Goal: Task Accomplishment & Management: Complete application form

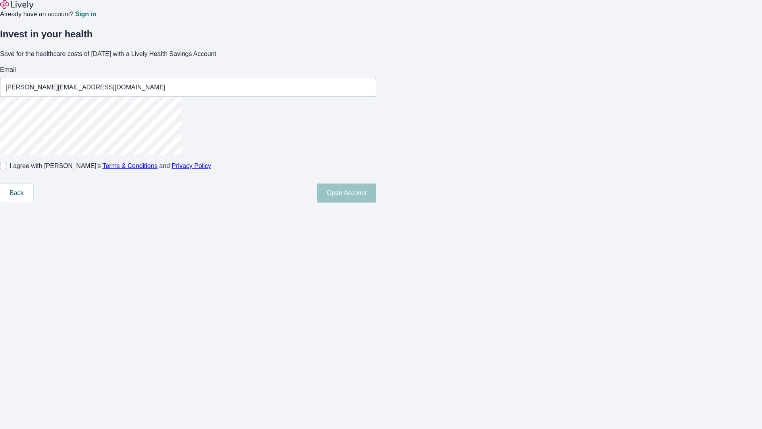
click at [6, 169] on input "I agree with Lively’s Terms & Conditions and Privacy Policy" at bounding box center [3, 166] width 6 height 6
checkbox input "true"
click at [376, 202] on button "Open Account" at bounding box center [346, 192] width 59 height 19
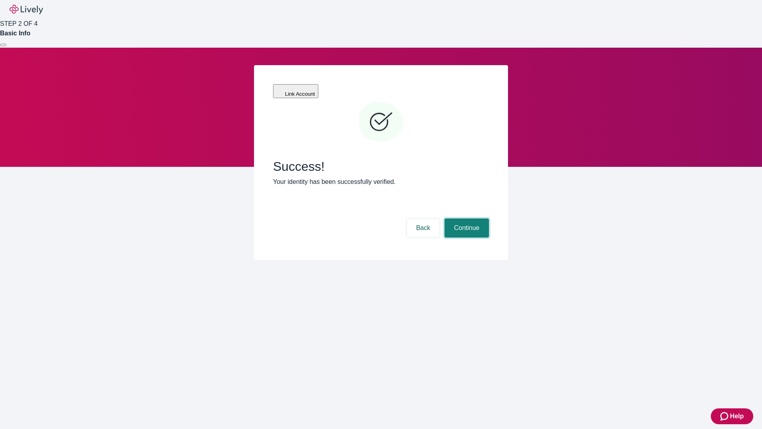
click at [466, 218] on button "Continue" at bounding box center [467, 227] width 44 height 19
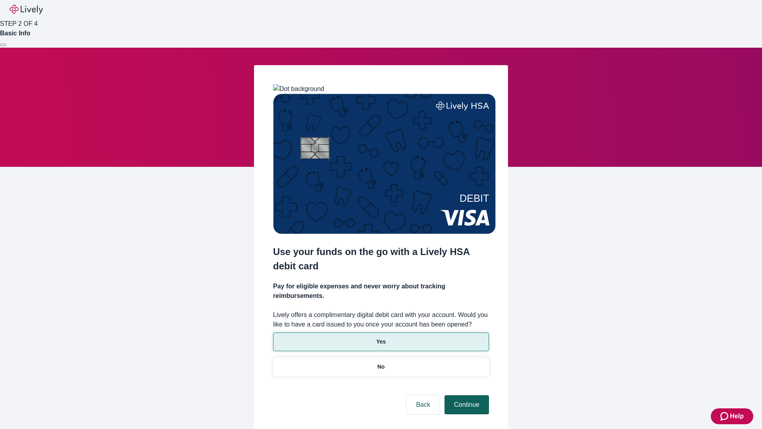
click at [381, 337] on p "Yes" at bounding box center [381, 341] width 10 height 8
click at [466, 395] on button "Continue" at bounding box center [467, 404] width 44 height 19
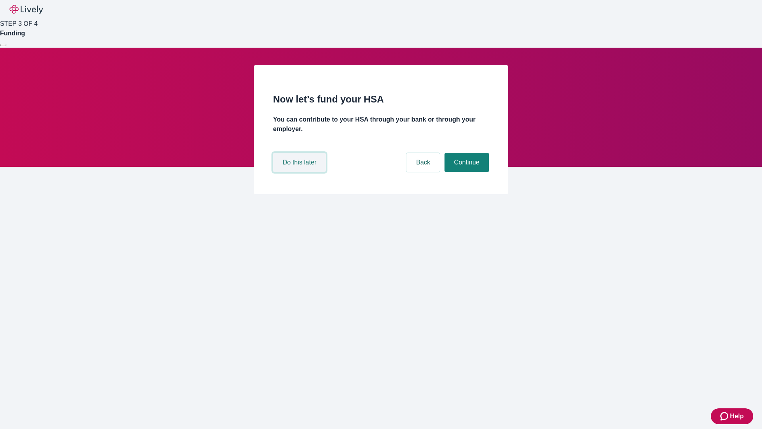
click at [301, 172] on button "Do this later" at bounding box center [299, 162] width 53 height 19
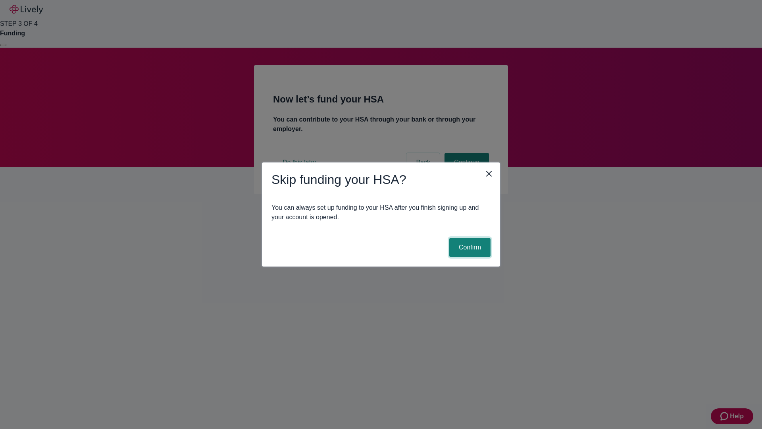
click at [469, 247] on button "Confirm" at bounding box center [469, 247] width 41 height 19
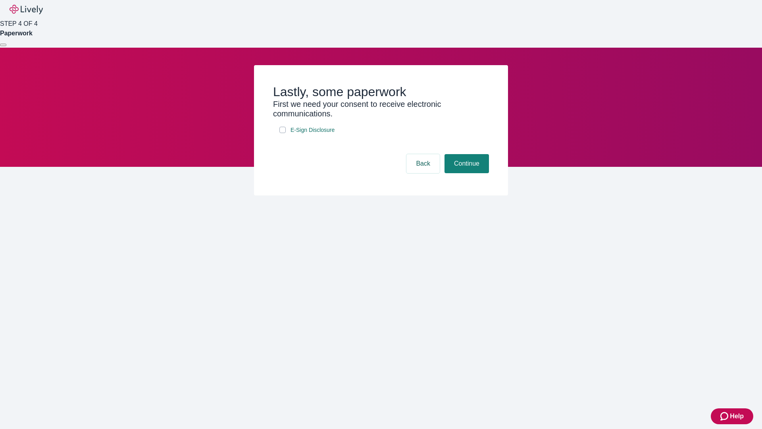
click at [283, 133] on input "E-Sign Disclosure" at bounding box center [283, 130] width 6 height 6
checkbox input "true"
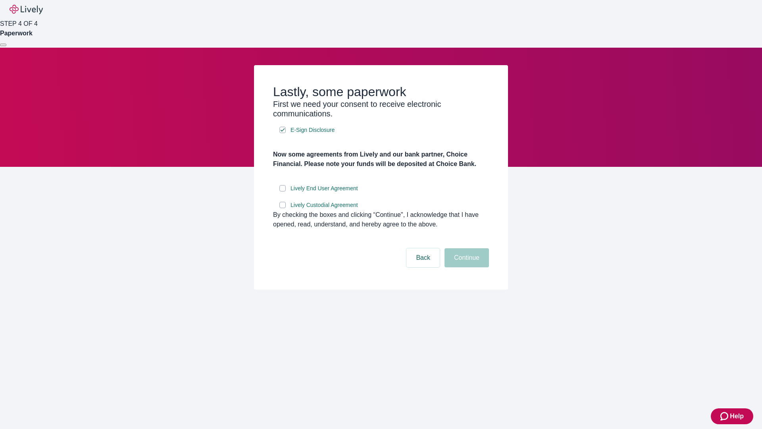
click at [283, 191] on input "Lively End User Agreement" at bounding box center [283, 188] width 6 height 6
checkbox input "true"
click at [283, 208] on input "Lively Custodial Agreement" at bounding box center [283, 205] width 6 height 6
checkbox input "true"
click at [466, 267] on button "Continue" at bounding box center [467, 257] width 44 height 19
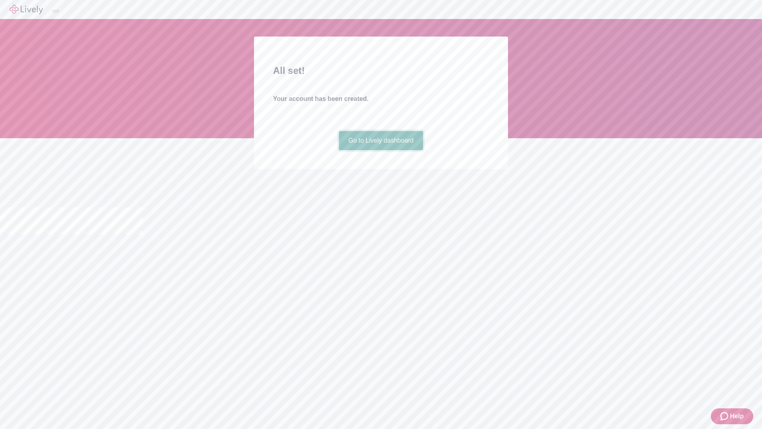
click at [381, 150] on link "Go to Lively dashboard" at bounding box center [381, 140] width 85 height 19
